Goal: Transaction & Acquisition: Purchase product/service

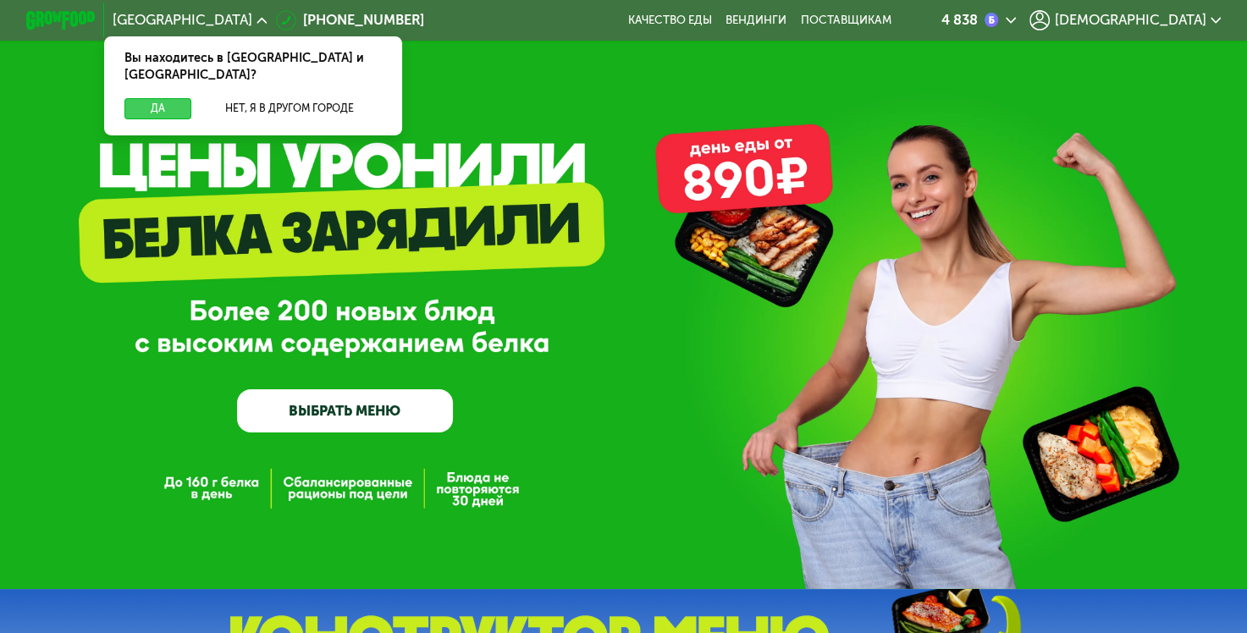
click at [168, 98] on button "Да" at bounding box center [157, 108] width 67 height 21
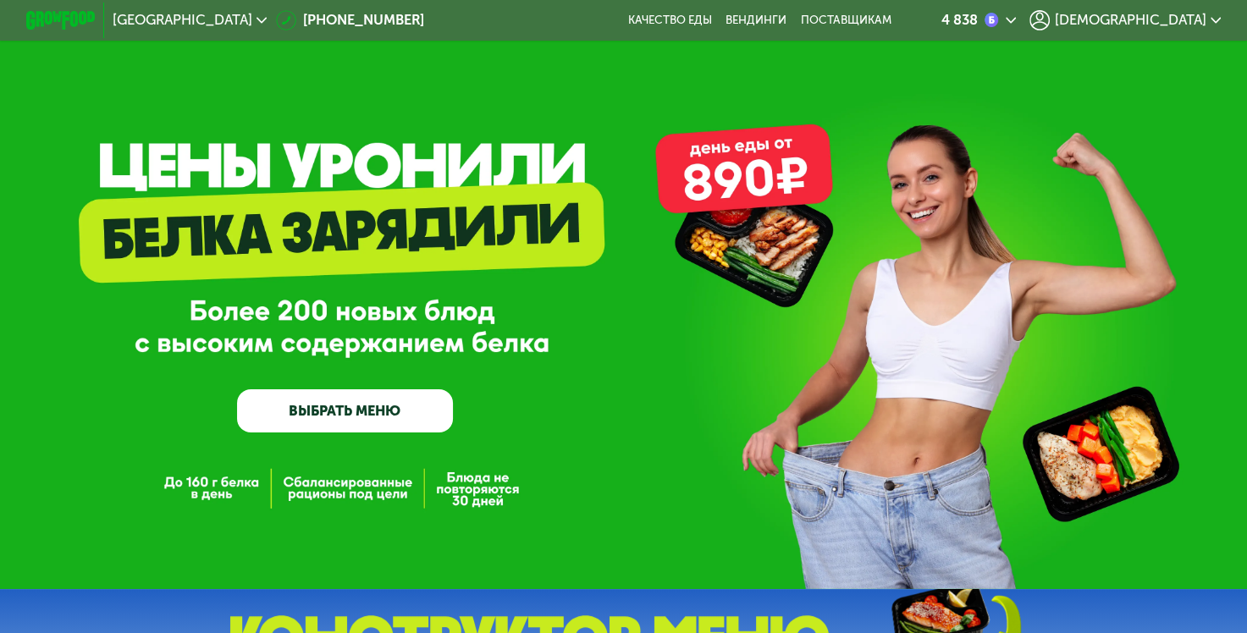
click at [348, 406] on link "ВЫБРАТЬ МЕНЮ" at bounding box center [345, 410] width 216 height 43
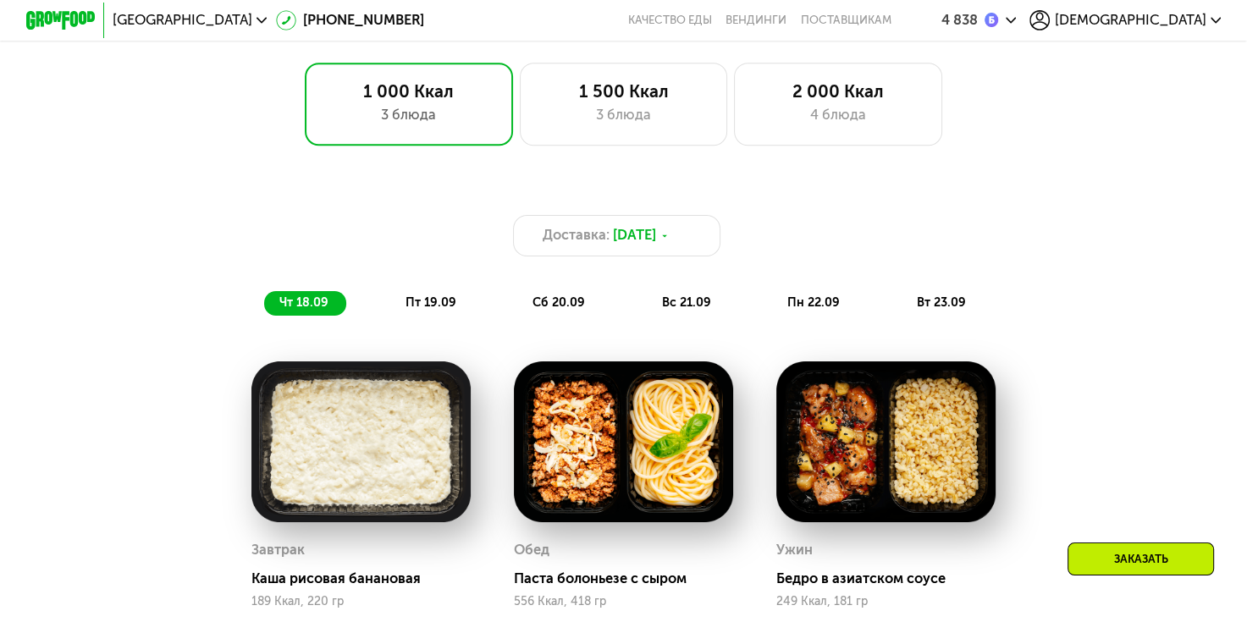
scroll to position [1057, 0]
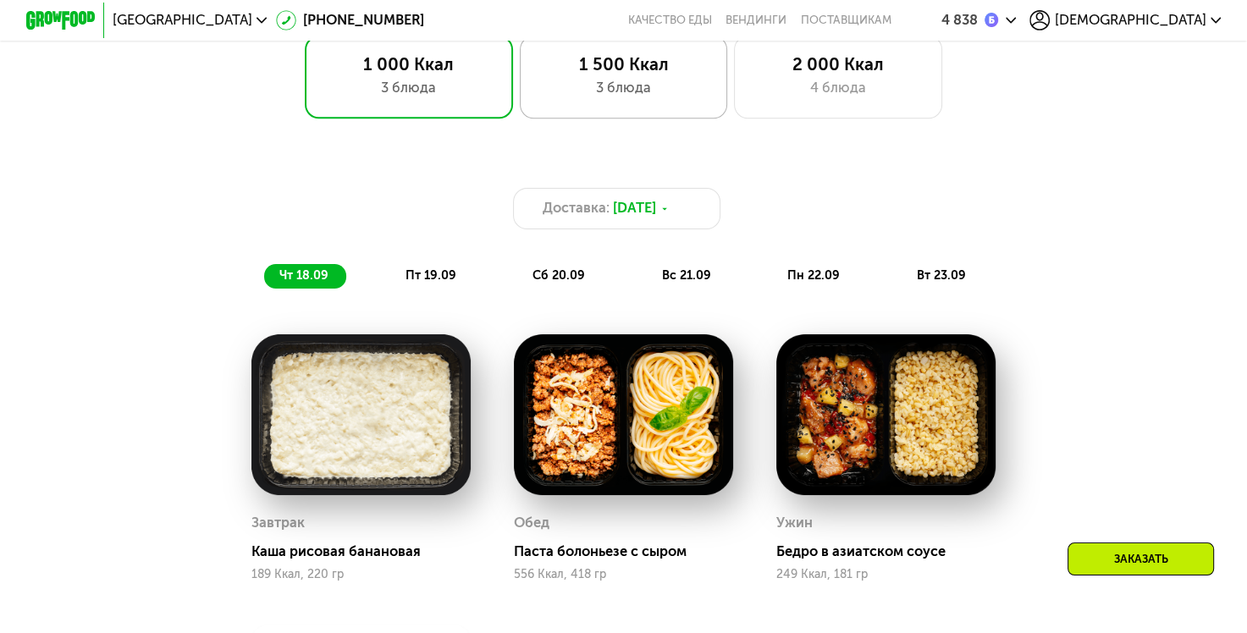
click at [657, 87] on div "3 блюда" at bounding box center [623, 88] width 172 height 21
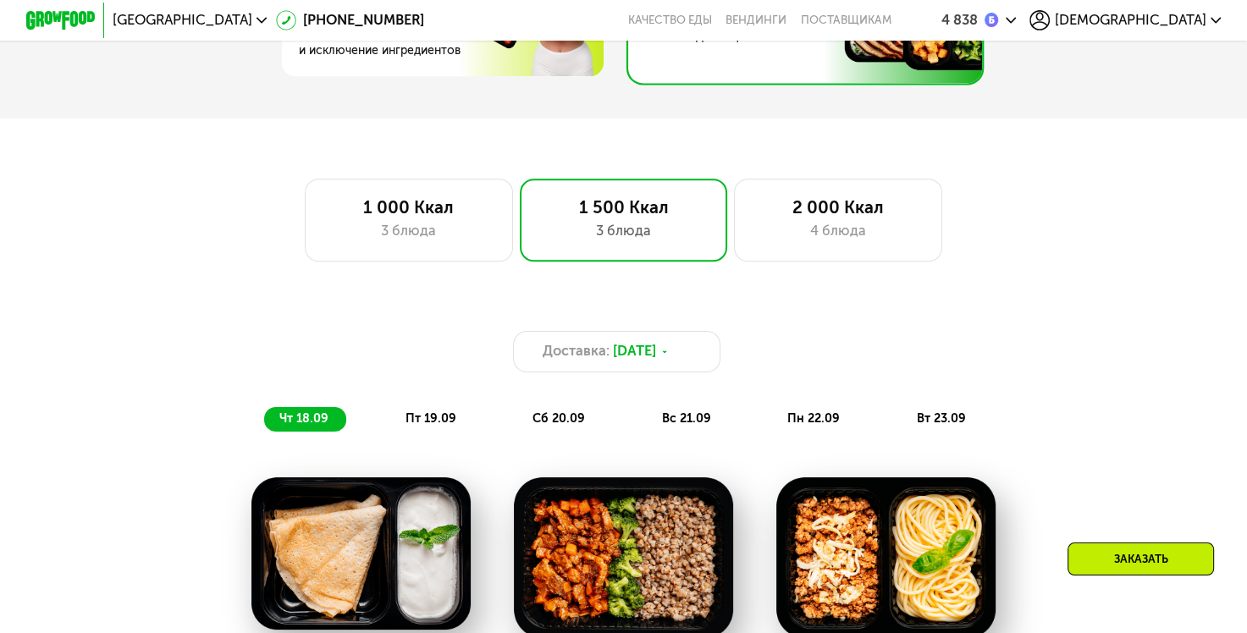
scroll to position [888, 0]
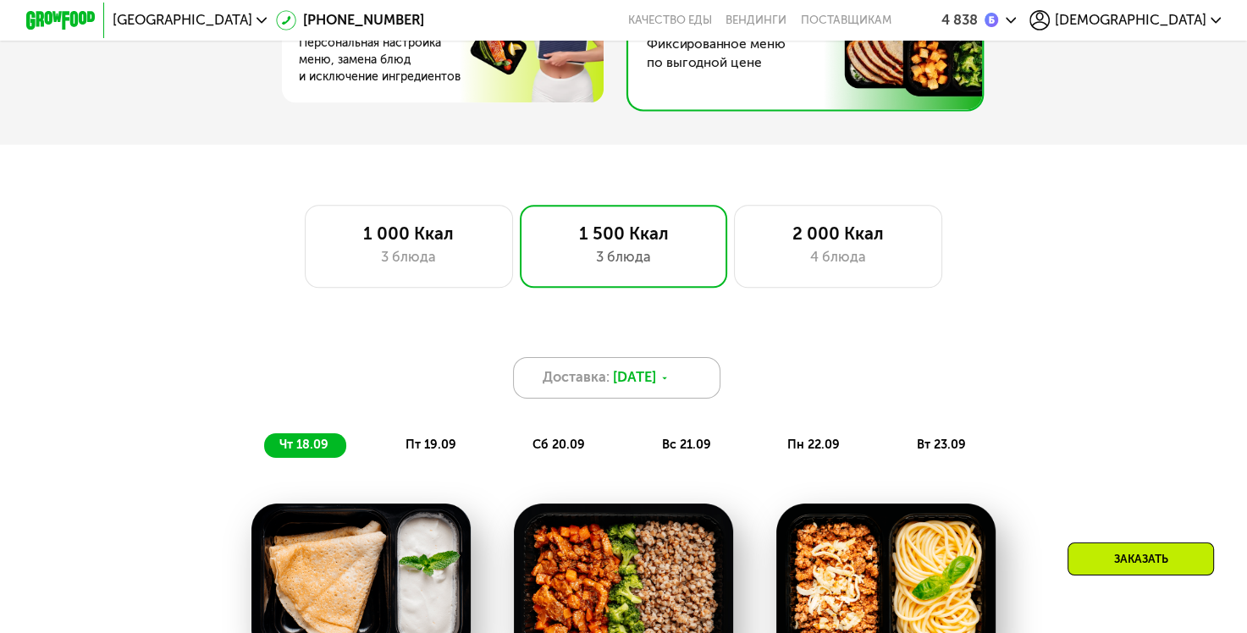
click at [669, 383] on icon at bounding box center [664, 378] width 10 height 10
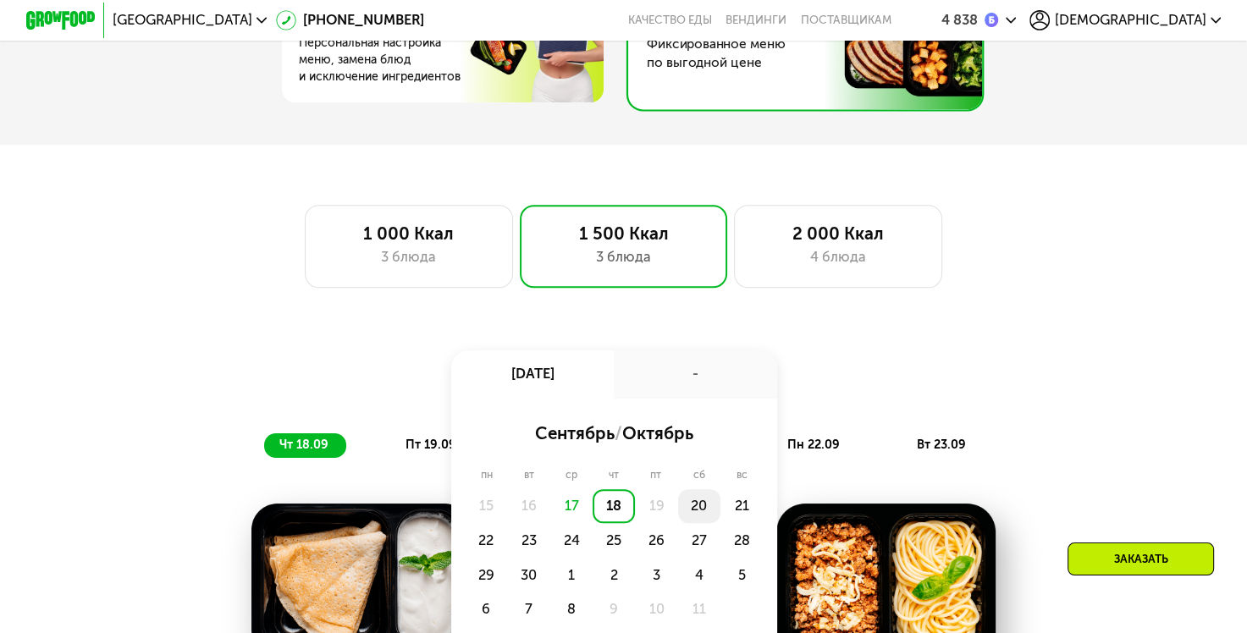
click at [703, 517] on div "20" at bounding box center [699, 506] width 42 height 35
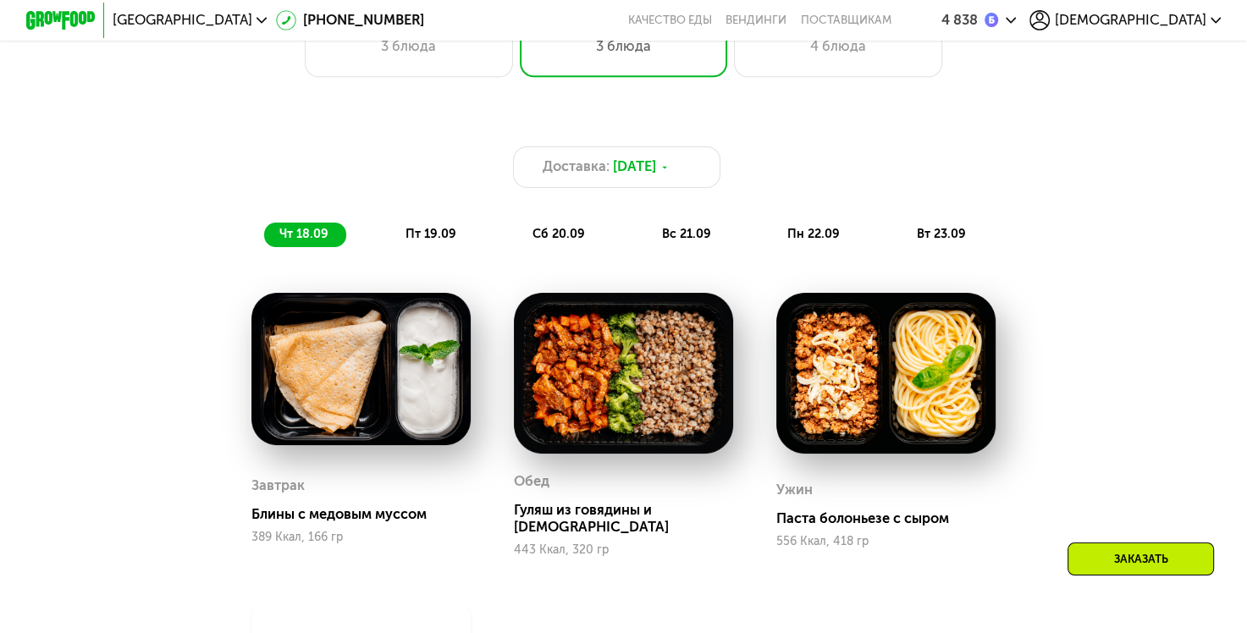
scroll to position [1057, 0]
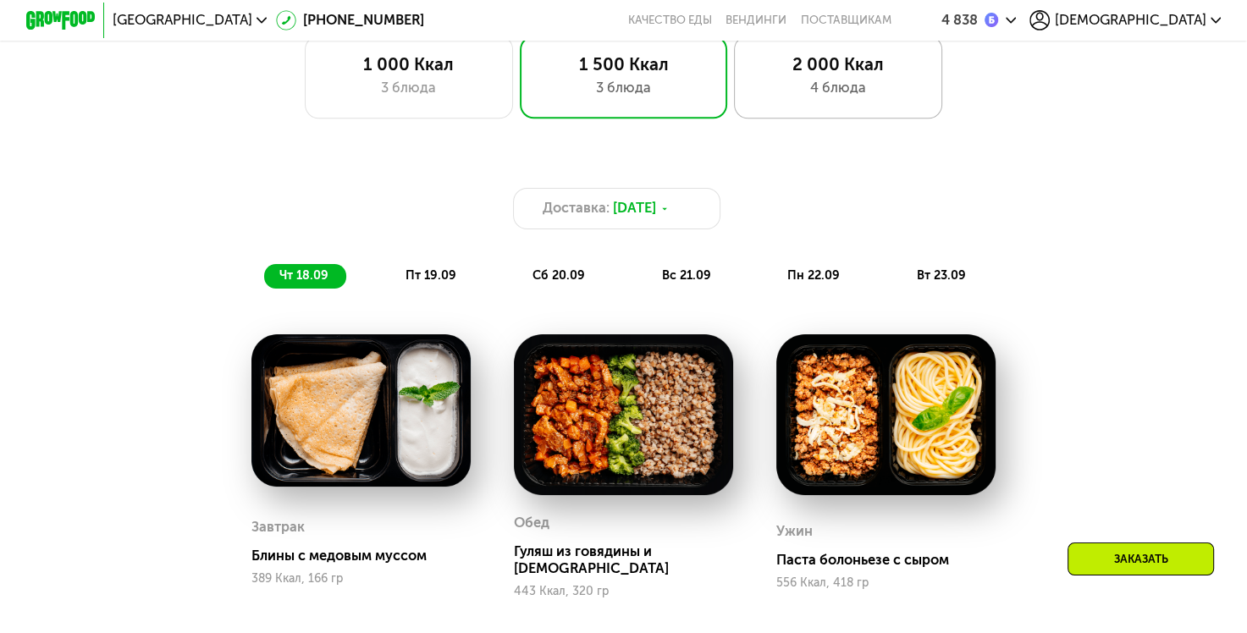
click at [821, 68] on div "2 000 Ккал" at bounding box center [838, 64] width 172 height 21
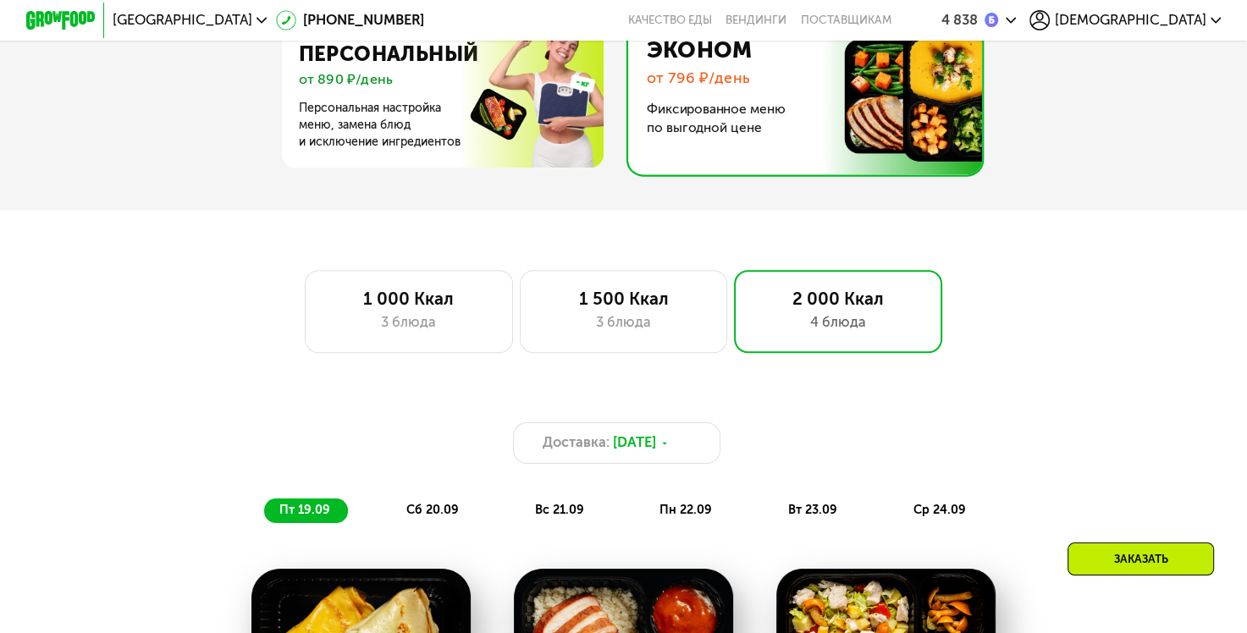
scroll to position [719, 0]
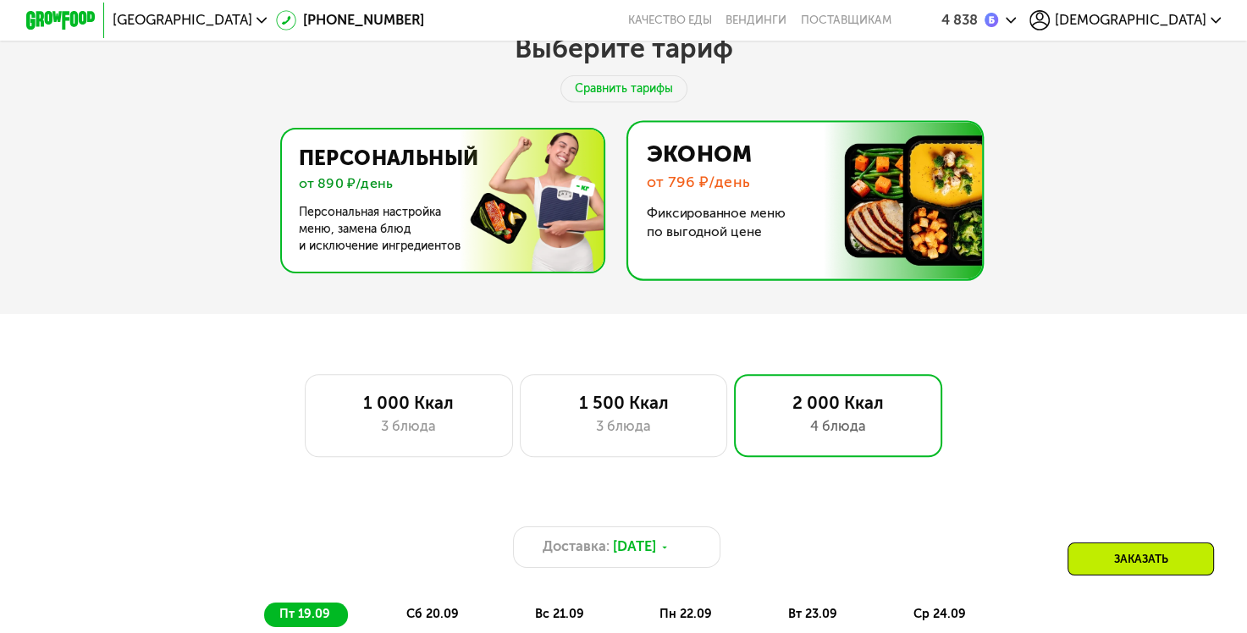
click at [481, 200] on img at bounding box center [437, 200] width 329 height 142
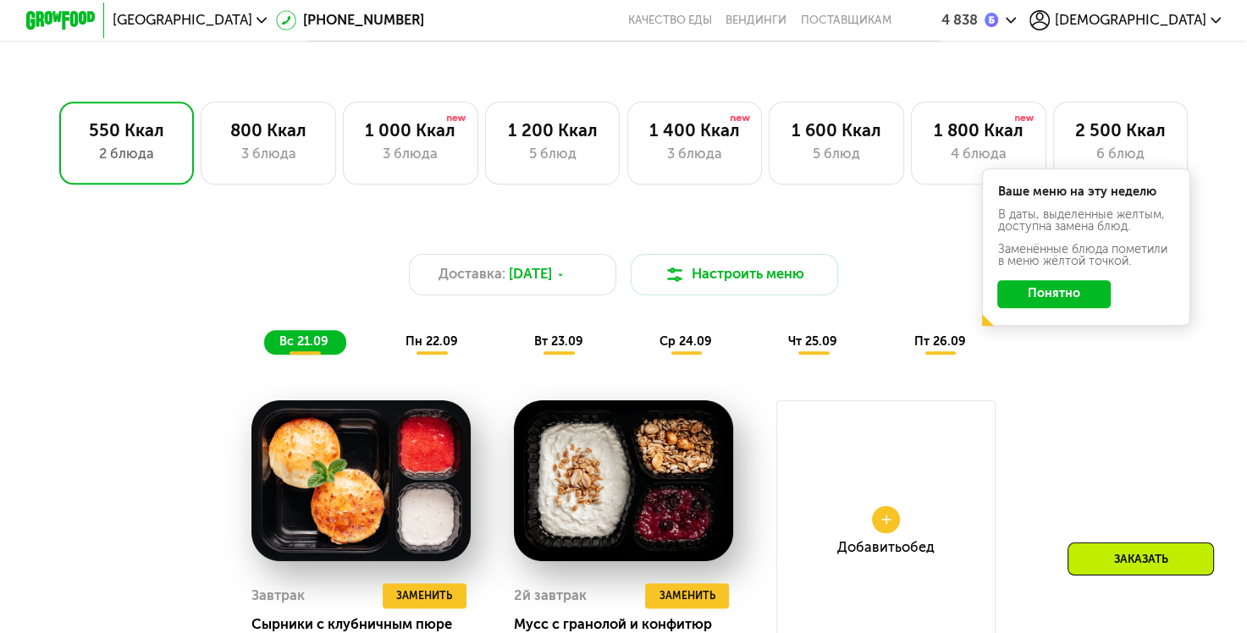
scroll to position [1057, 0]
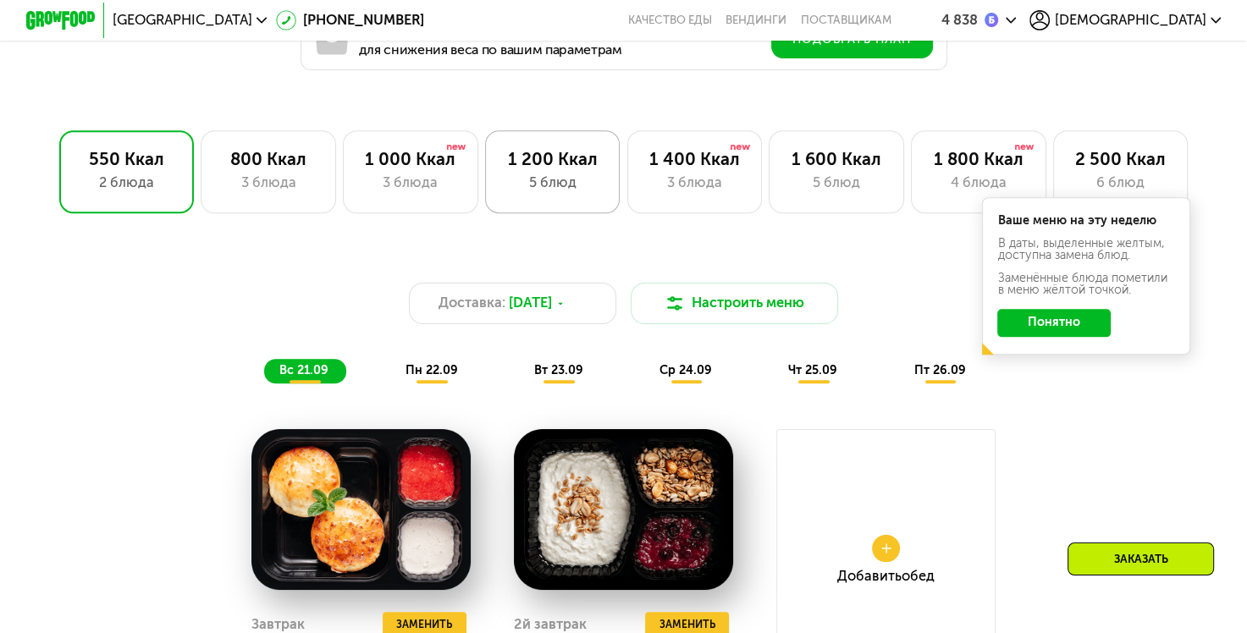
click at [563, 194] on div "5 блюд" at bounding box center [552, 183] width 99 height 21
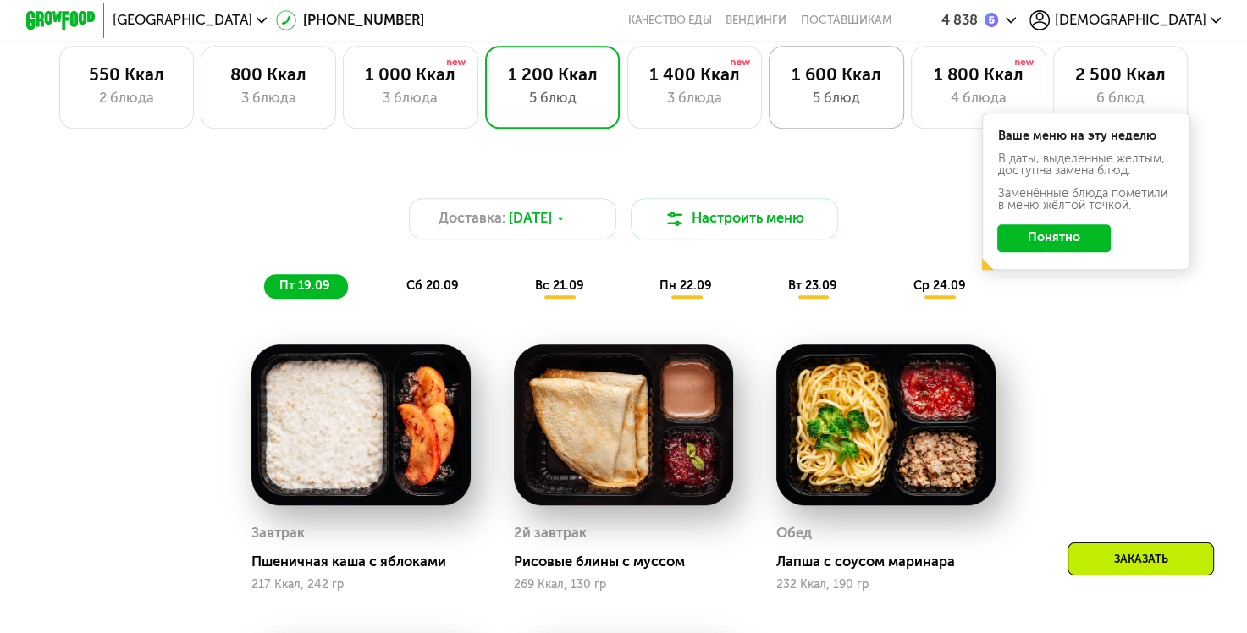
scroll to position [803, 0]
